Goal: Task Accomplishment & Management: Manage account settings

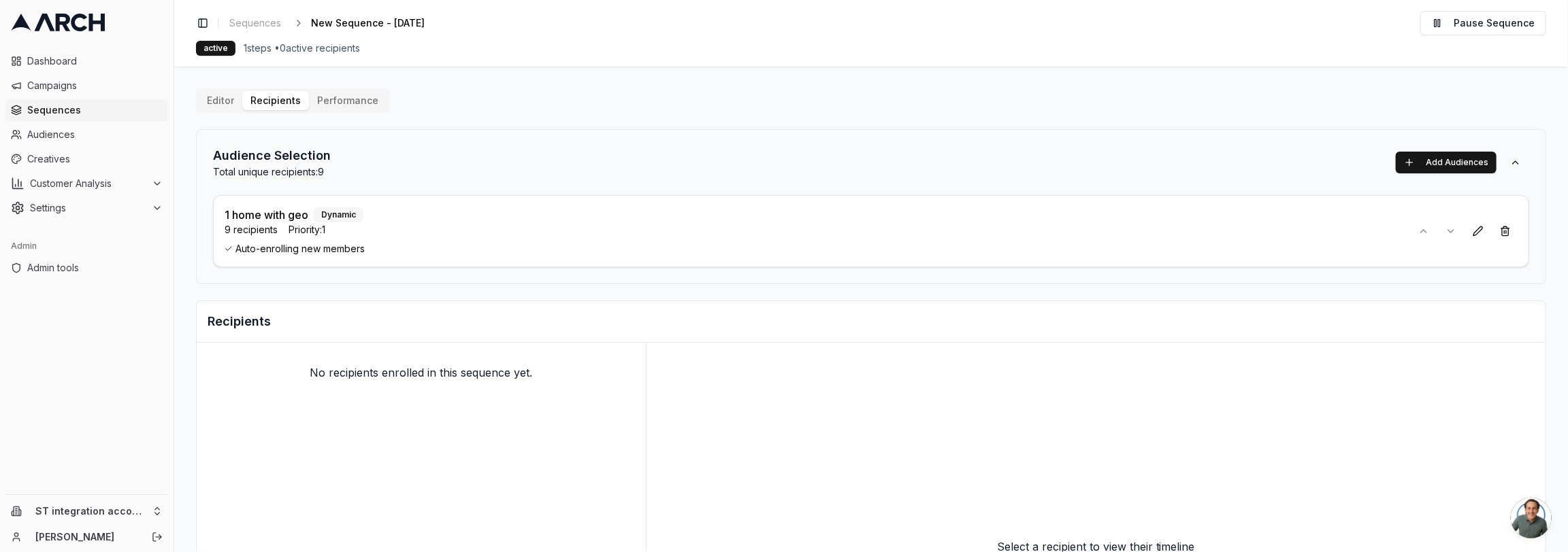
click at [461, 144] on div "Audience Selection Total unique recipients: 9 Add Audiences 1 home with geo Dyn…" at bounding box center [872, 207] width 1350 height 155
click at [495, 181] on div "Audience Selection Total unique recipients: 9 Add Audiences 1 home with geo Dyn…" at bounding box center [872, 207] width 1350 height 155
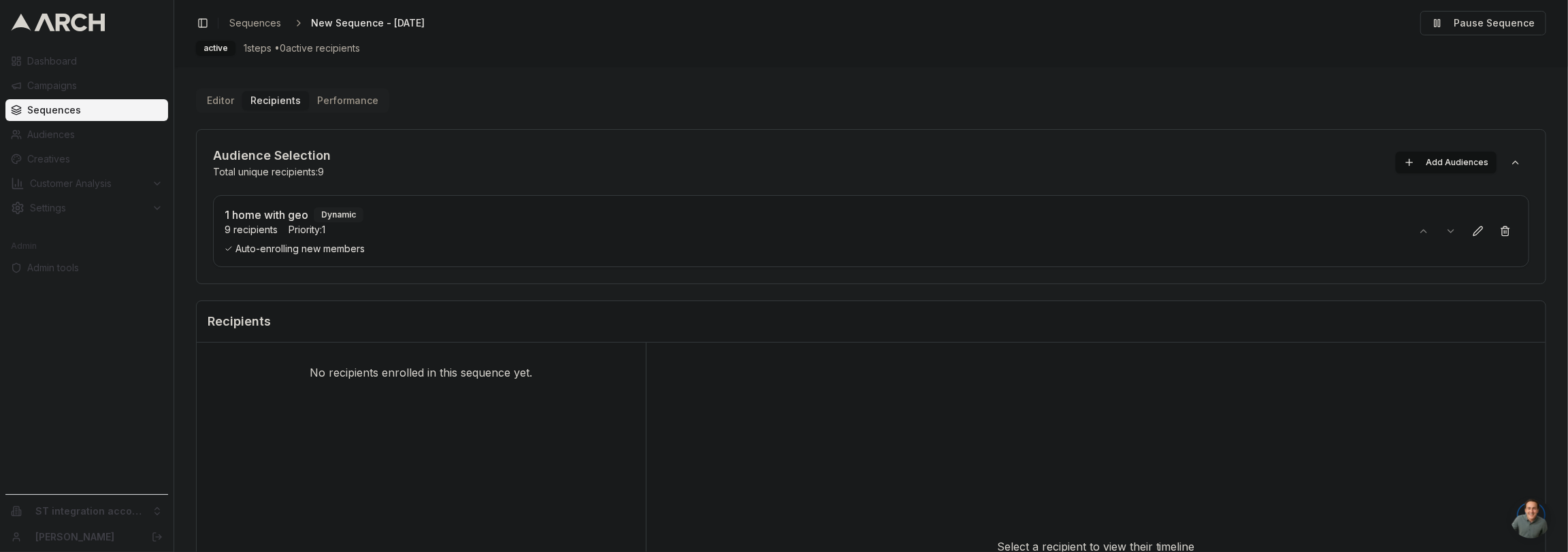
click at [377, 369] on div "No recipients enrolled in this sequence yet." at bounding box center [421, 372] width 449 height 60
copy div "No recipients enrolled in this sequence yet."
click at [343, 284] on div "Audience Selection Total unique recipients: 9 Add Audiences 1 home with geo Dyn…" at bounding box center [872, 440] width 1350 height 623
